Goal: Understand process/instructions: Learn how to perform a task or action

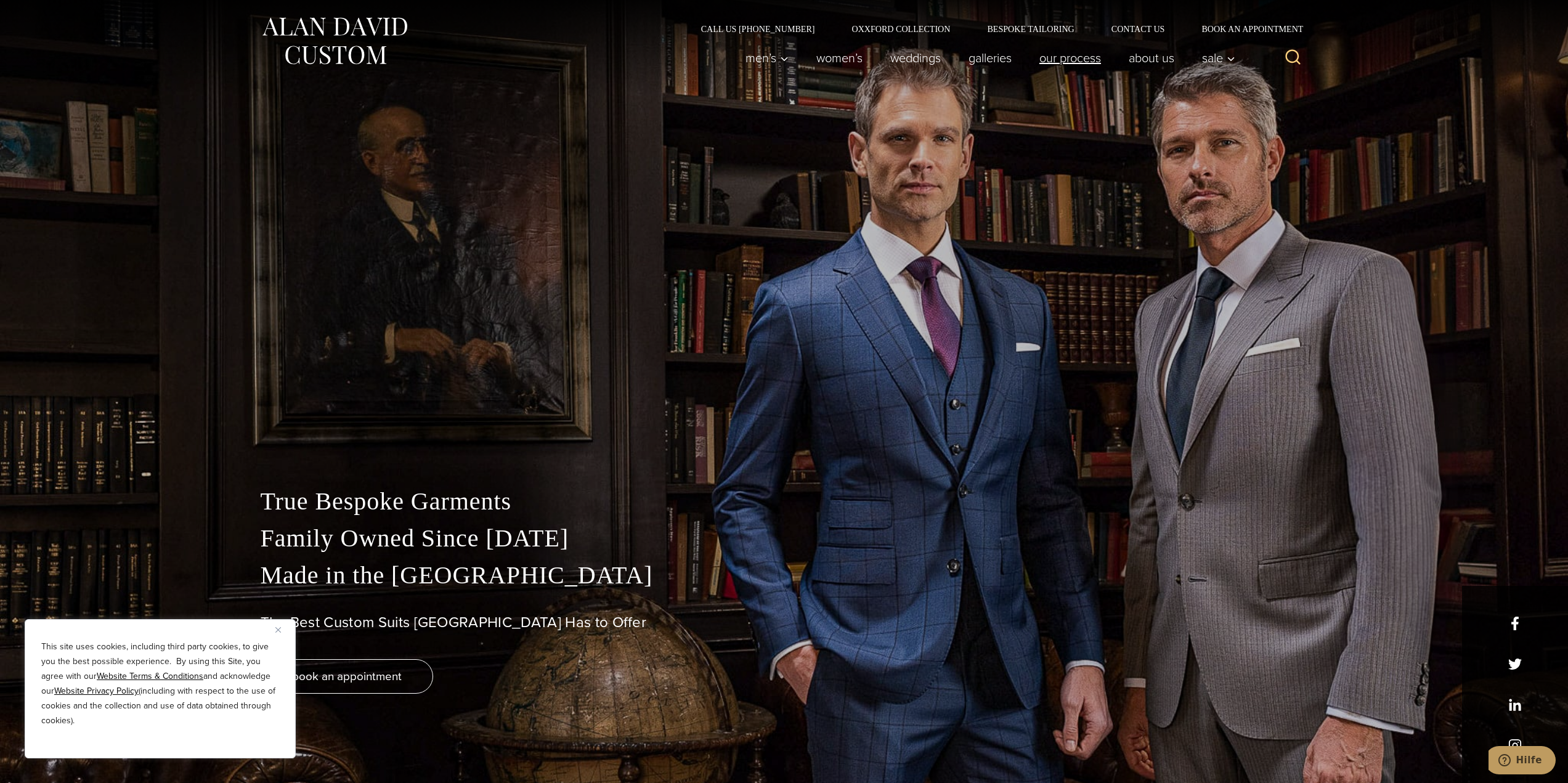
click at [1079, 61] on link "Our Process" at bounding box center [1070, 58] width 90 height 25
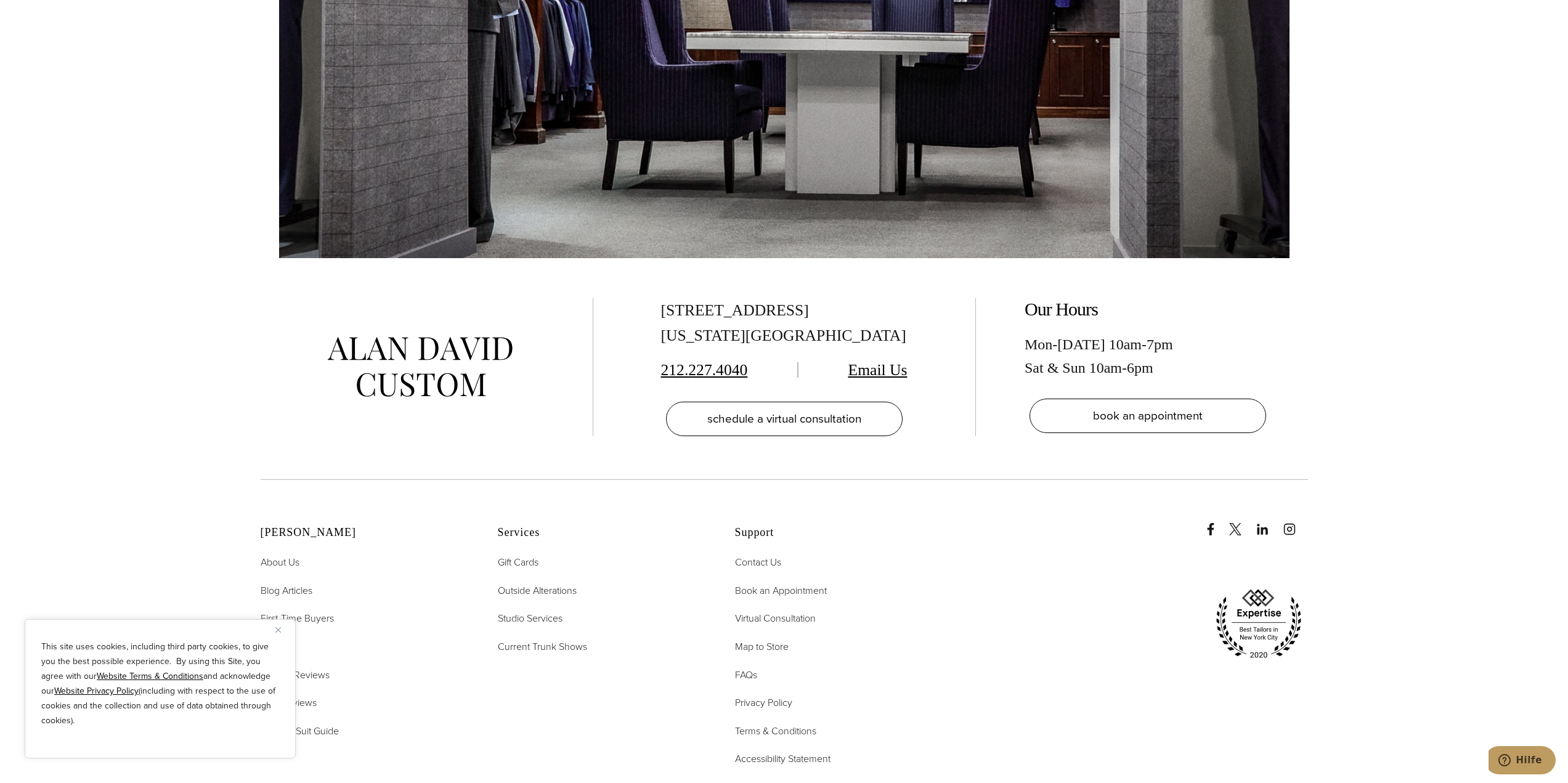
scroll to position [4620, 0]
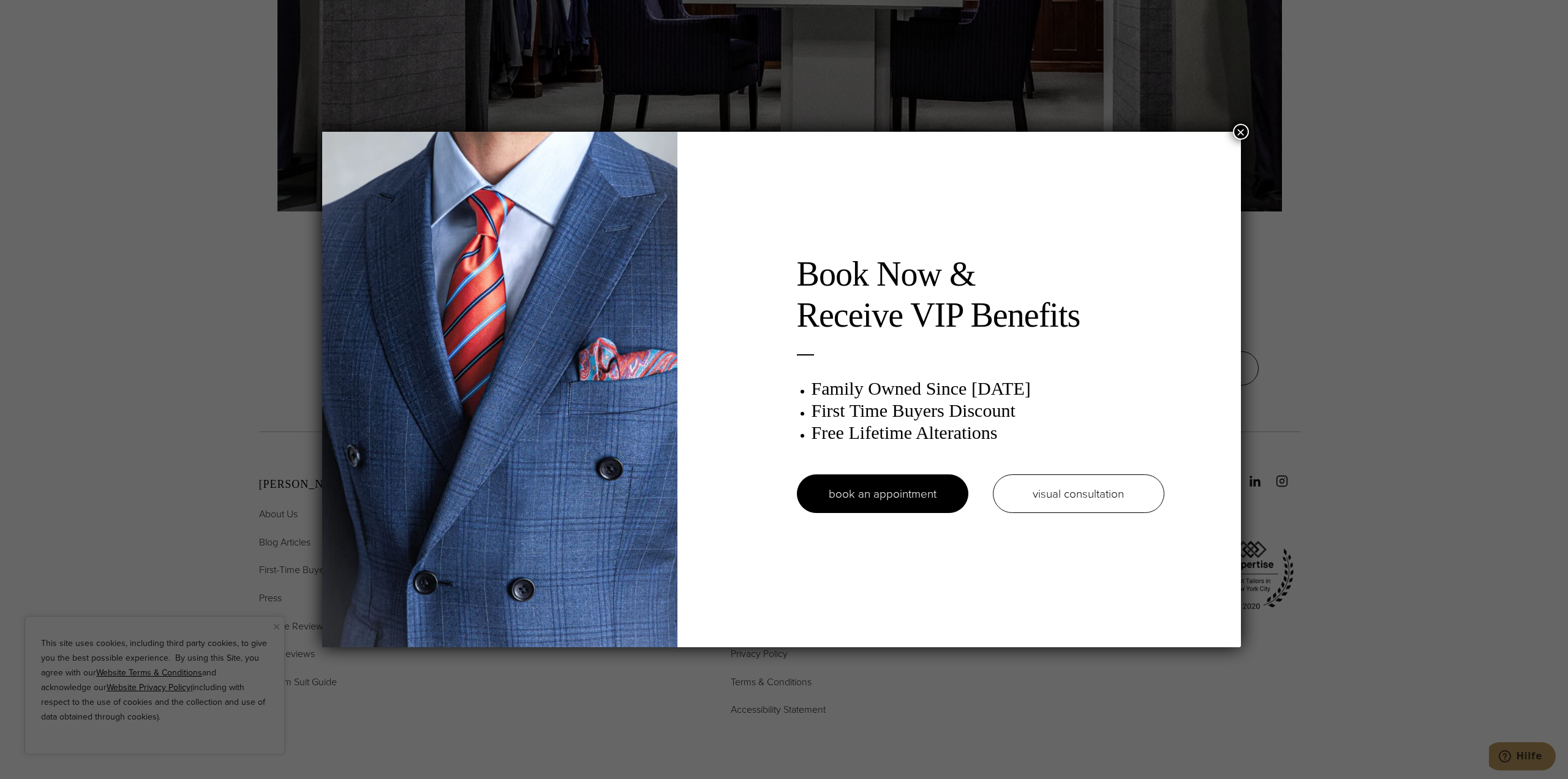
click at [1249, 131] on button "×" at bounding box center [1241, 131] width 16 height 16
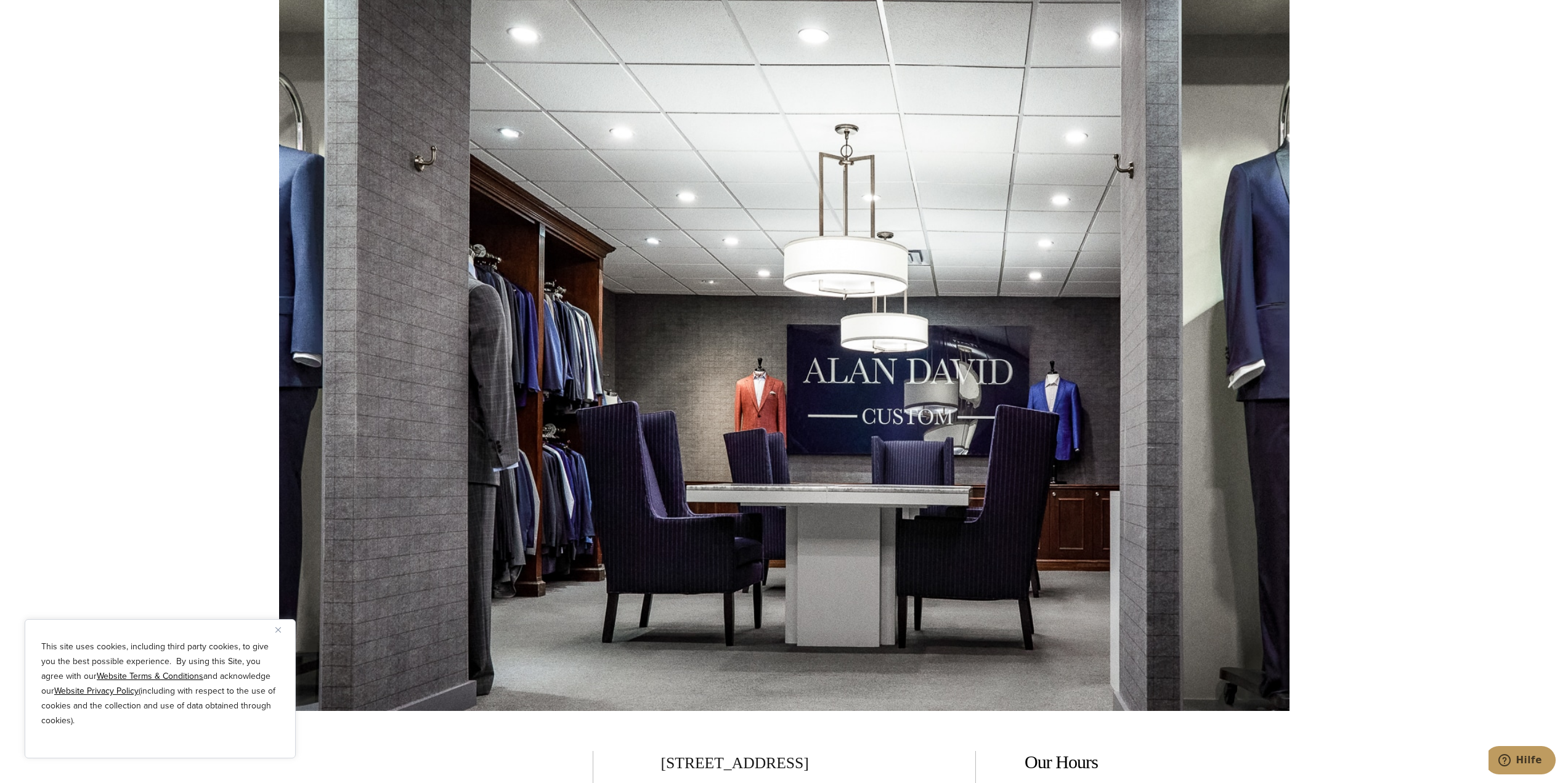
scroll to position [3695, 0]
